Goal: Information Seeking & Learning: Learn about a topic

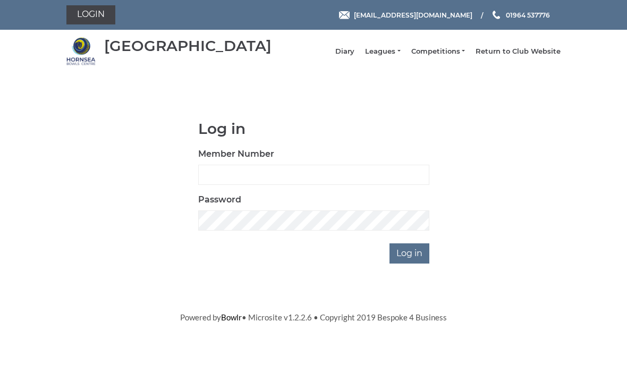
click at [391, 56] on link "Leagues" at bounding box center [382, 52] width 35 height 10
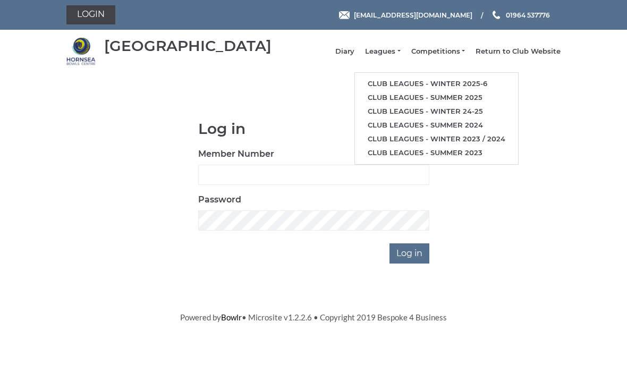
click at [478, 88] on link "Club leagues - Winter 2025-6" at bounding box center [436, 84] width 163 height 14
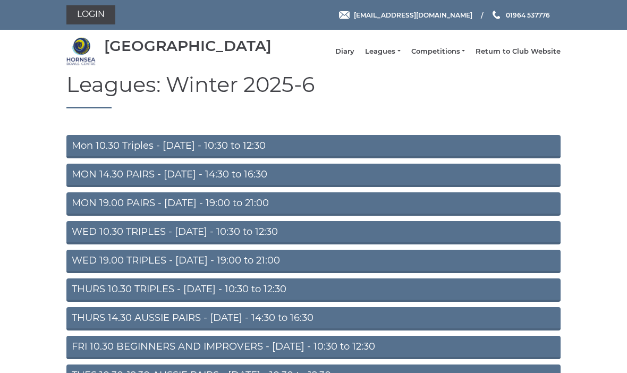
click at [112, 148] on link "Mon 10.30 Triples - [DATE] - 10:30 to 12:30" at bounding box center [313, 146] width 494 height 23
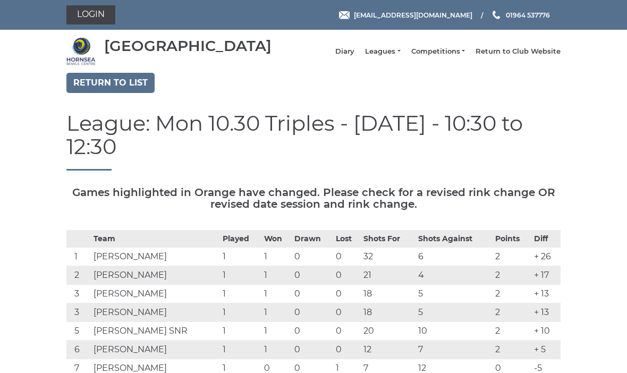
click at [94, 93] on link "Return to list" at bounding box center [110, 83] width 88 height 20
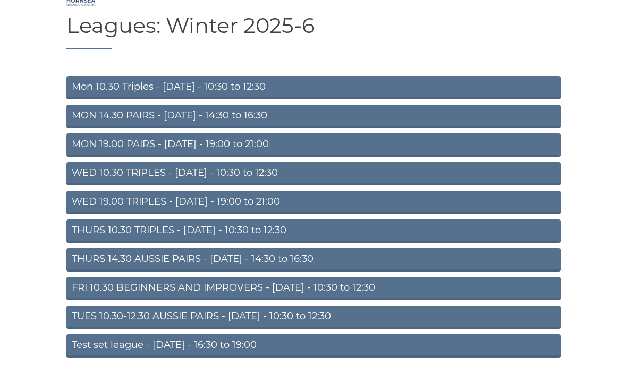
scroll to position [66, 0]
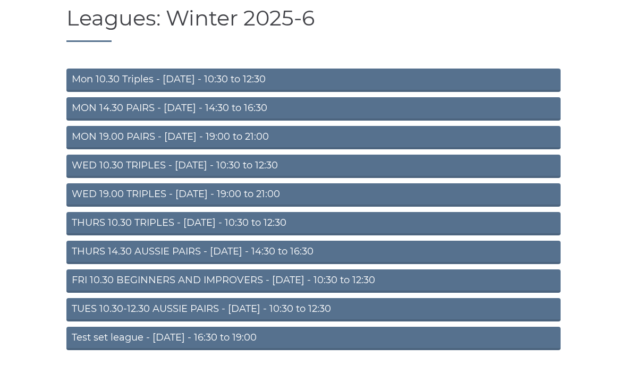
click at [102, 319] on link "TUES 10.30-12.30 AUSSIE PAIRS - Tuesday - 10:30 to 12:30" at bounding box center [313, 309] width 494 height 23
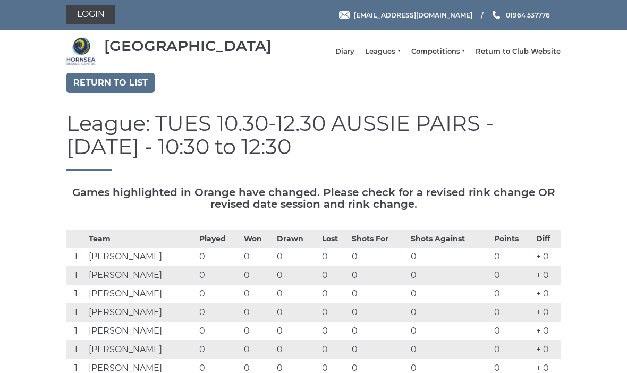
click at [99, 93] on link "Return to list" at bounding box center [110, 83] width 88 height 20
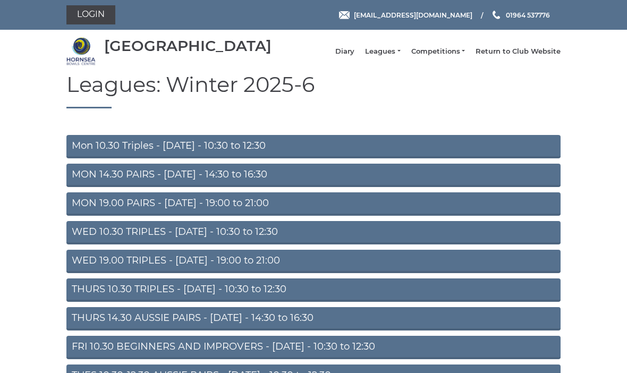
click at [98, 240] on link "WED 10.30 TRIPLES - Wednesday - 10:30 to 12:30" at bounding box center [313, 232] width 494 height 23
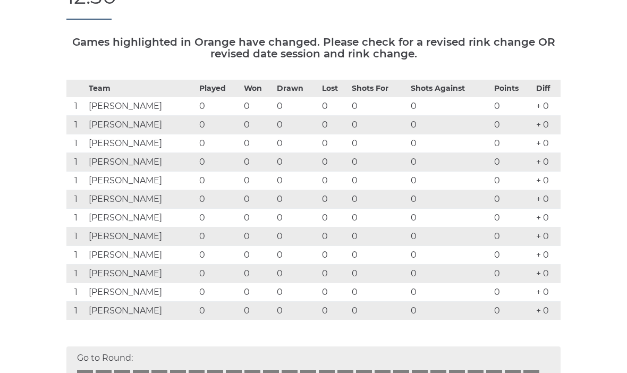
scroll to position [142, 0]
